Goal: Use online tool/utility: Use online tool/utility

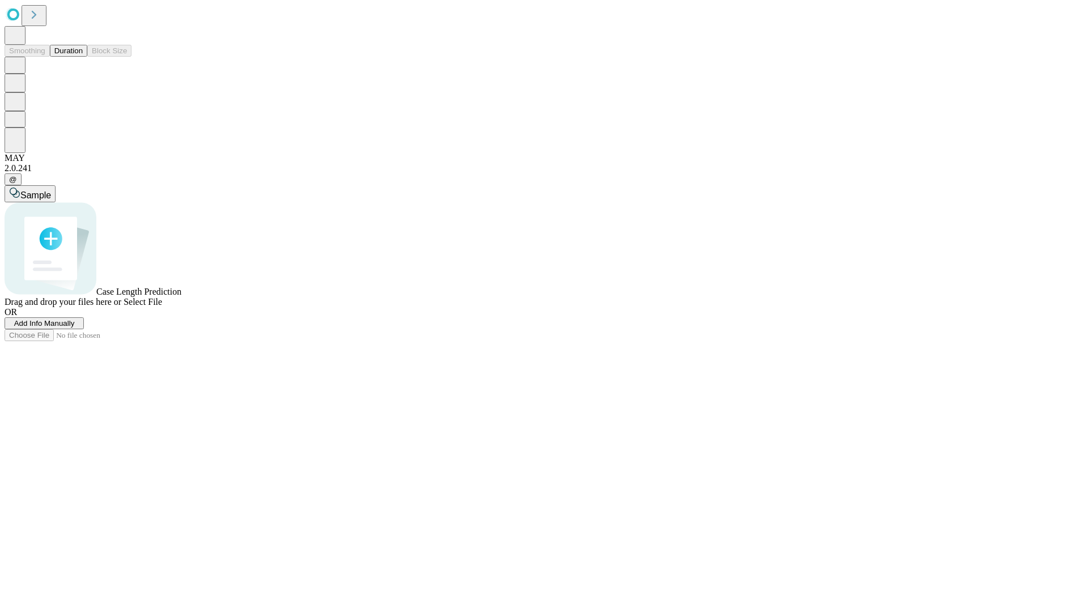
click at [75, 327] on span "Add Info Manually" at bounding box center [44, 323] width 61 height 8
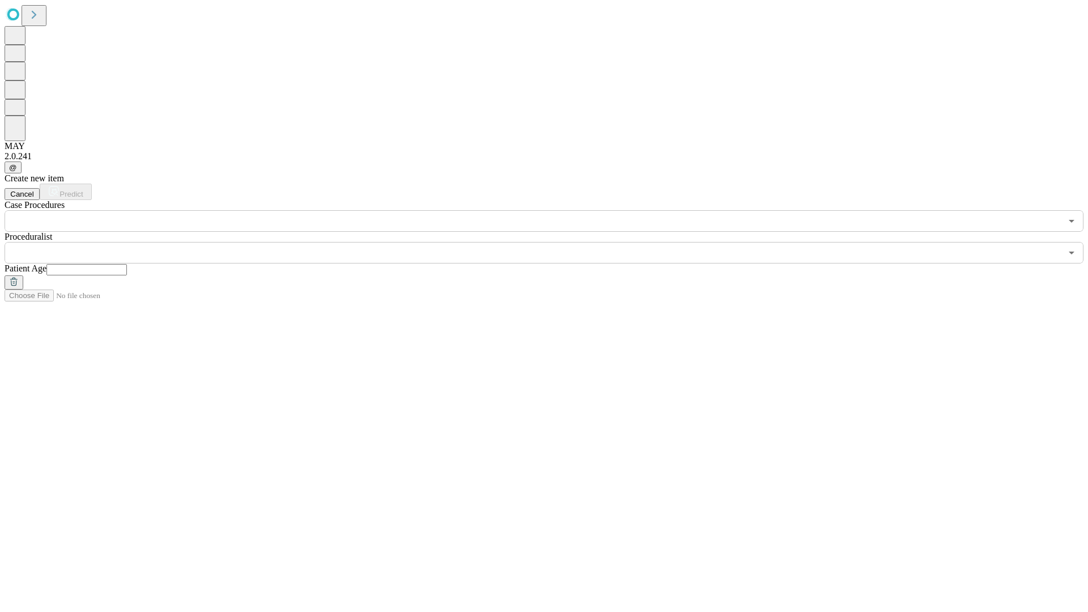
click at [127, 264] on input "text" at bounding box center [86, 269] width 80 height 11
type input "**"
click at [552, 242] on input "text" at bounding box center [533, 253] width 1057 height 22
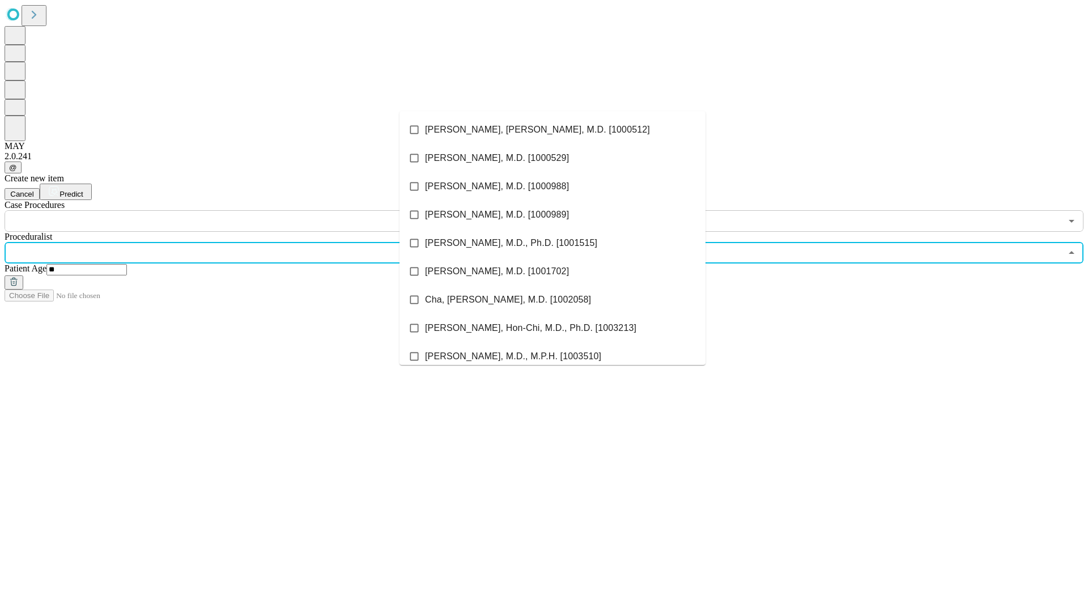
click at [552, 130] on li "[PERSON_NAME], [PERSON_NAME], M.D. [1000512]" at bounding box center [552, 130] width 306 height 28
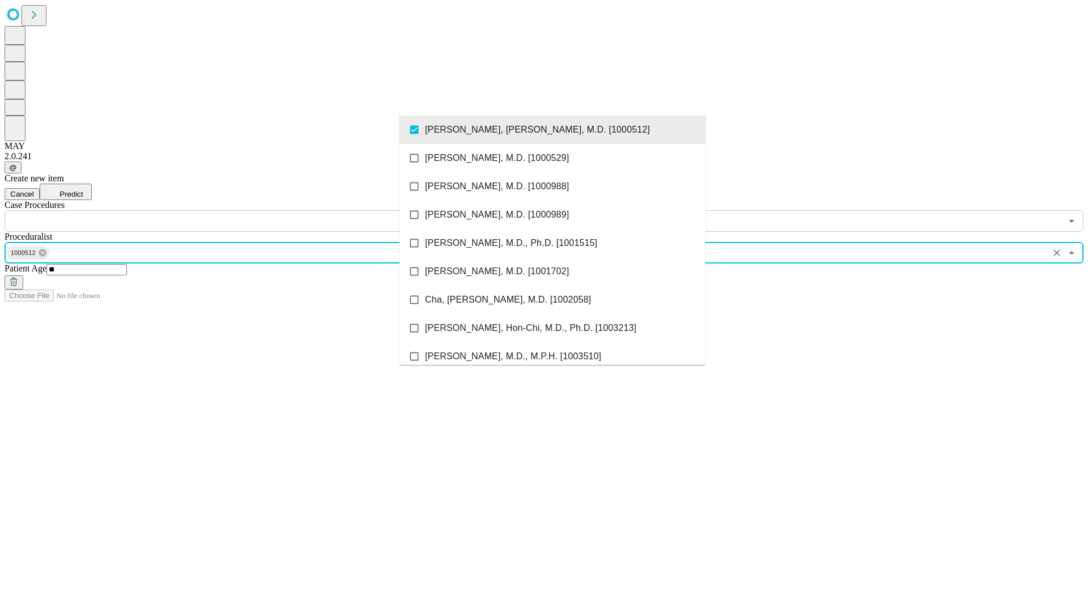
click at [238, 210] on input "text" at bounding box center [533, 221] width 1057 height 22
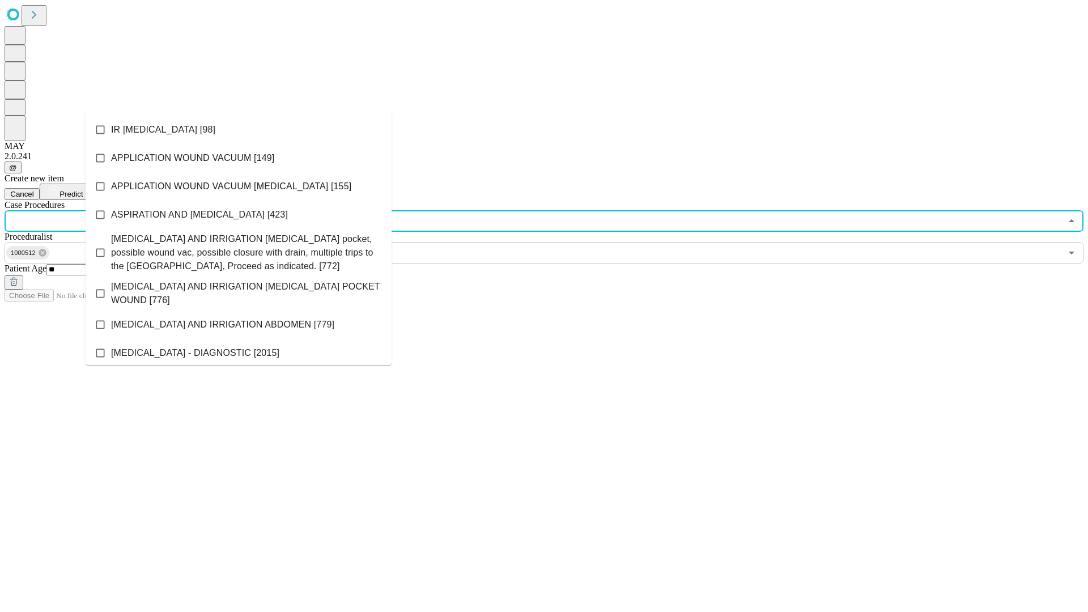
click at [239, 130] on li "IR [MEDICAL_DATA] [98]" at bounding box center [239, 130] width 306 height 28
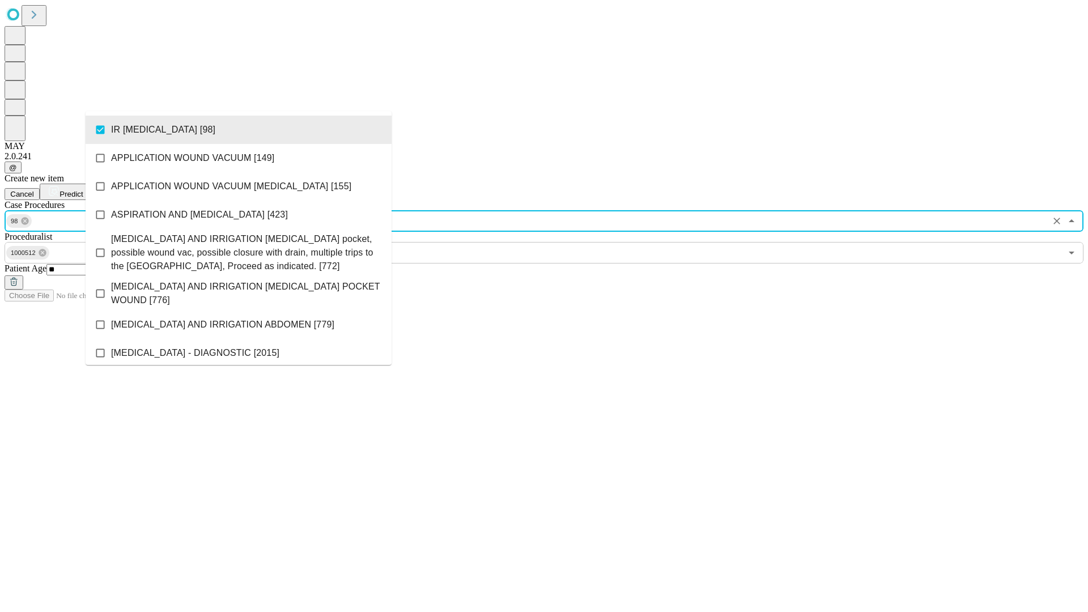
click at [83, 190] on span "Predict" at bounding box center [70, 194] width 23 height 8
